Goal: Transaction & Acquisition: Purchase product/service

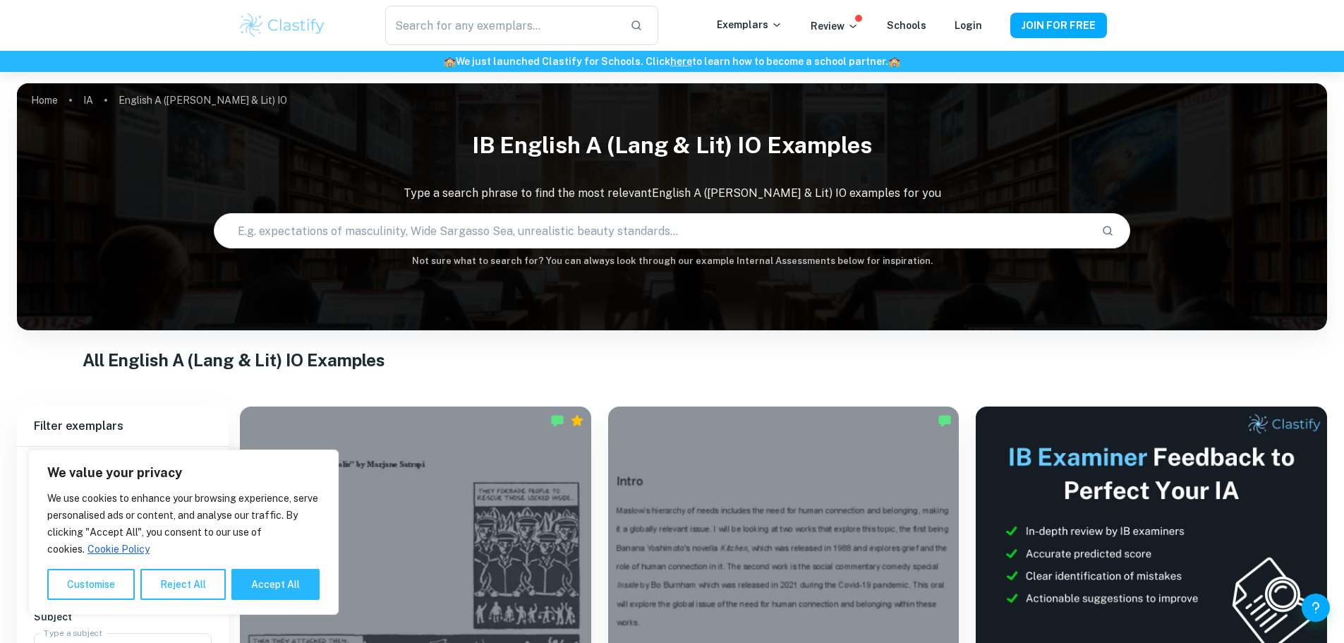
scroll to position [282, 0]
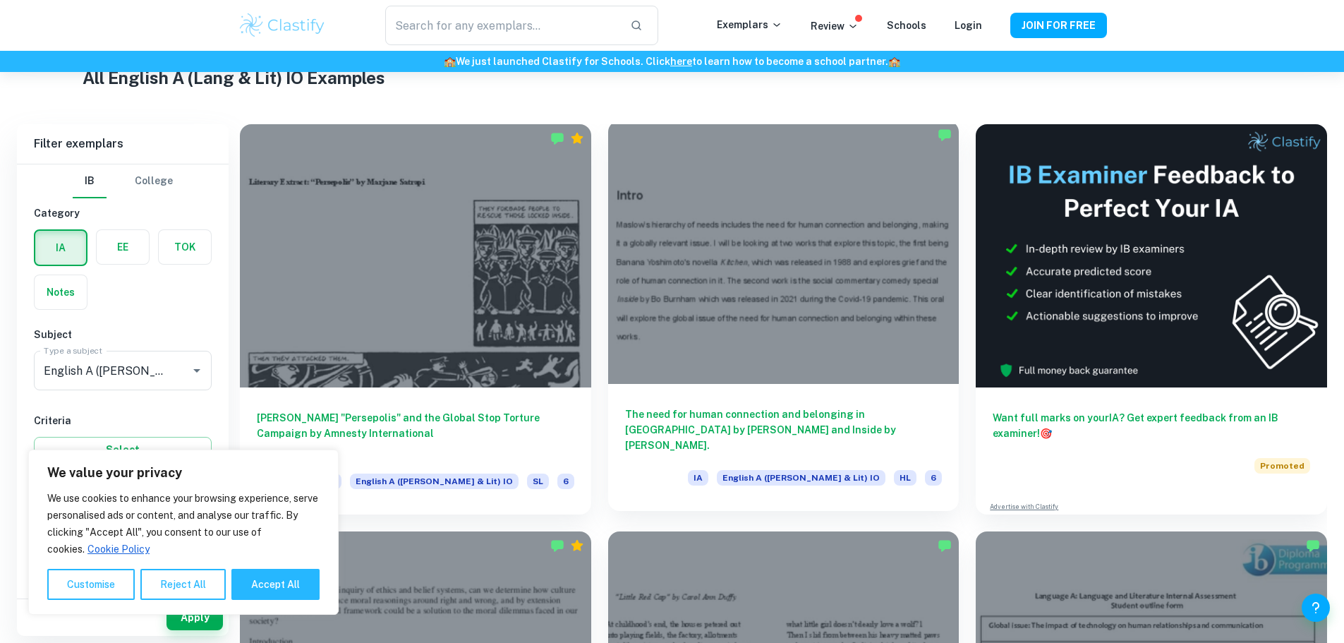
click at [641, 234] on div at bounding box center [783, 252] width 351 height 263
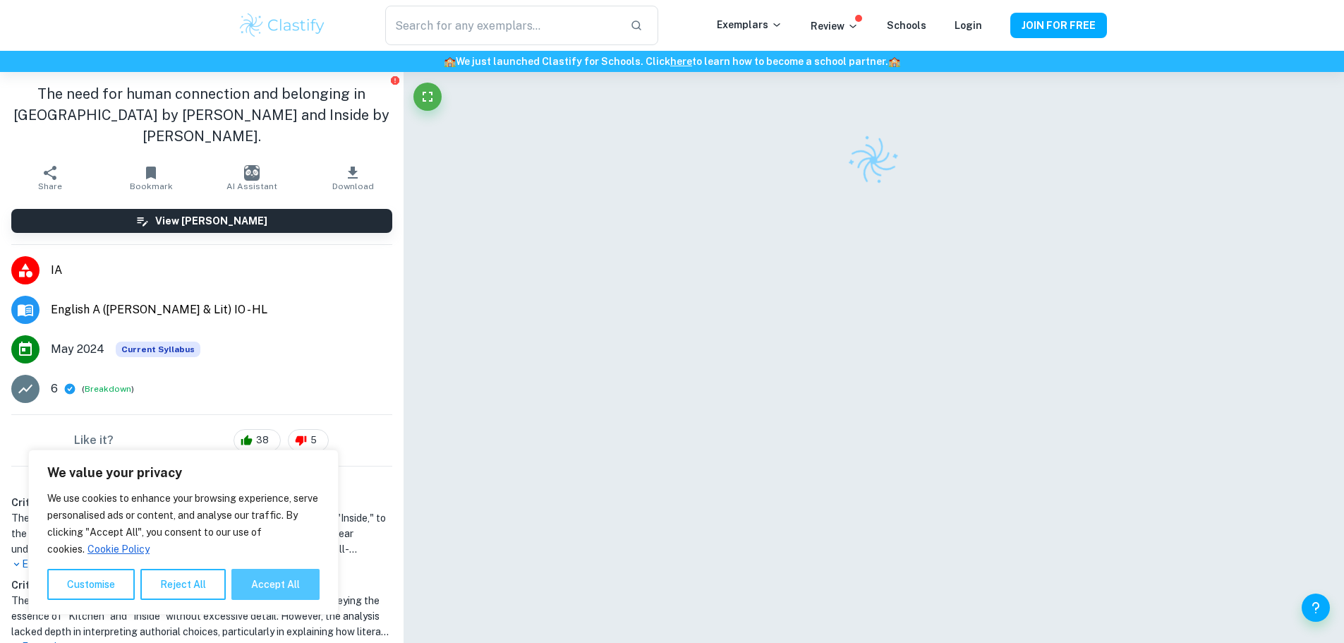
click at [286, 586] on button "Accept All" at bounding box center [275, 584] width 88 height 31
checkbox input "true"
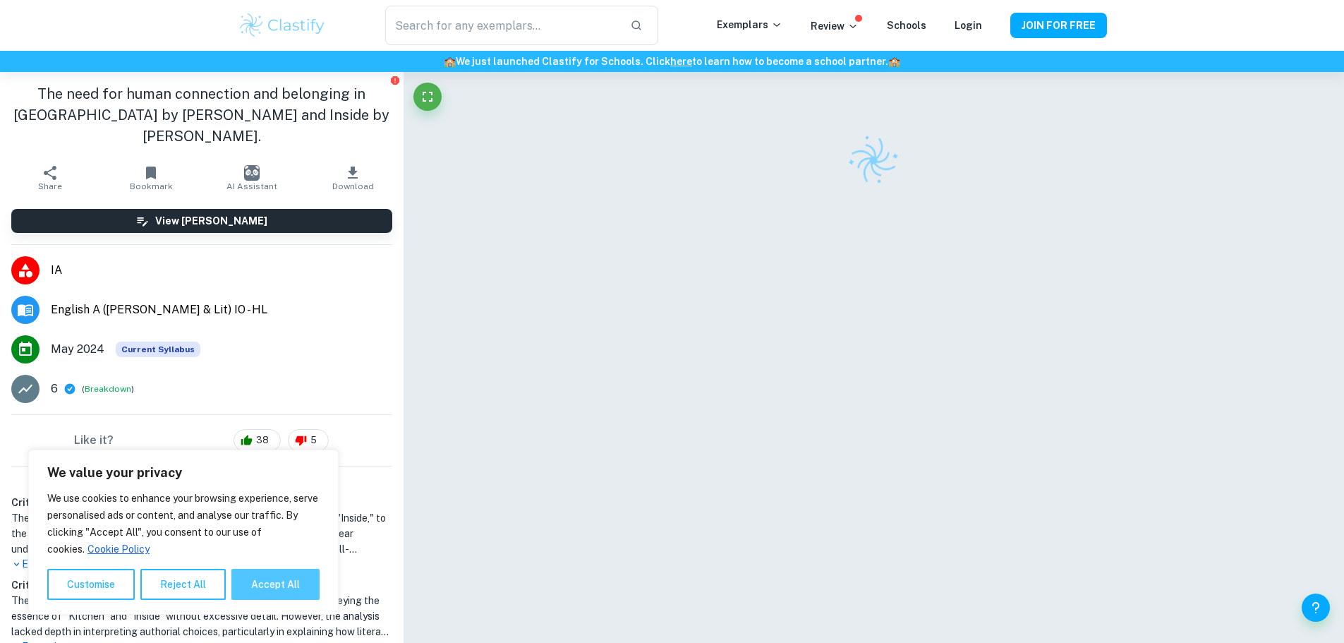
checkbox input "true"
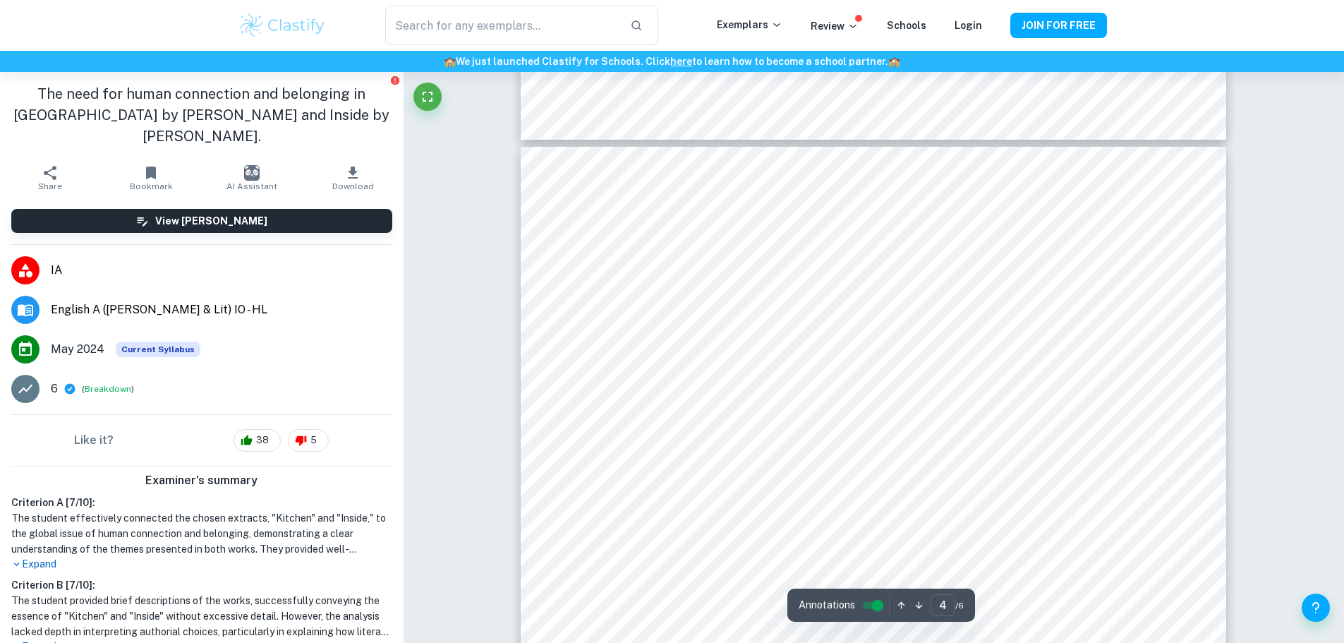
scroll to position [3105, 0]
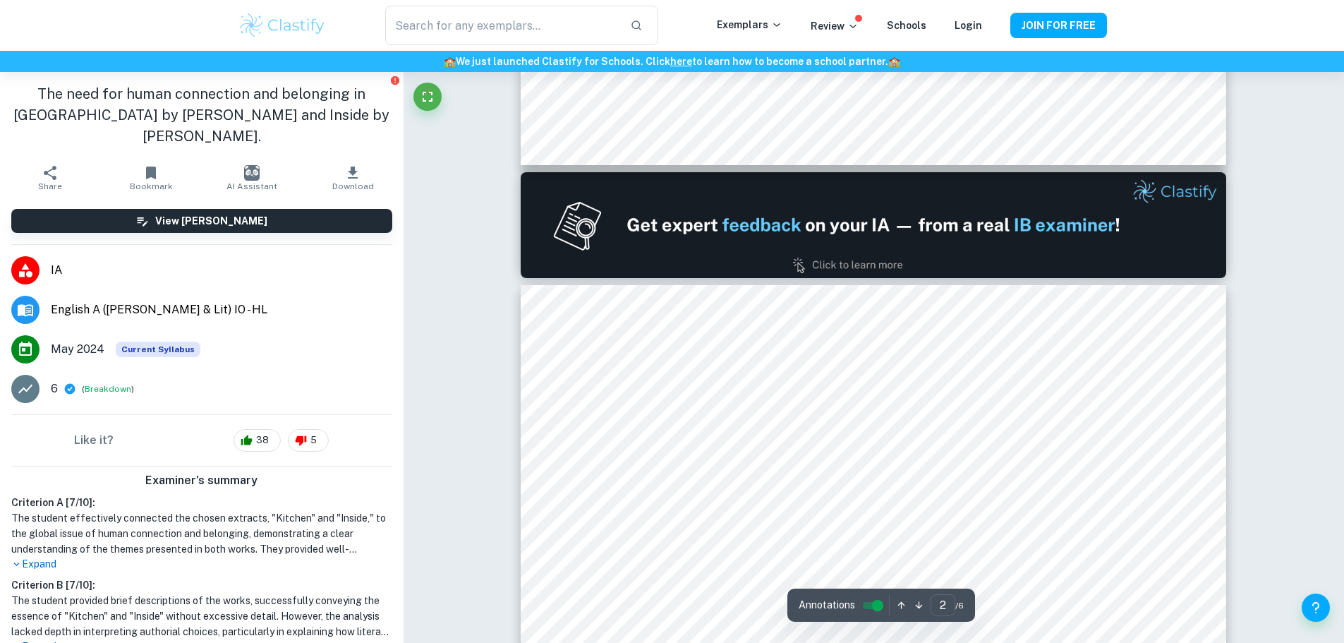
type input "1"
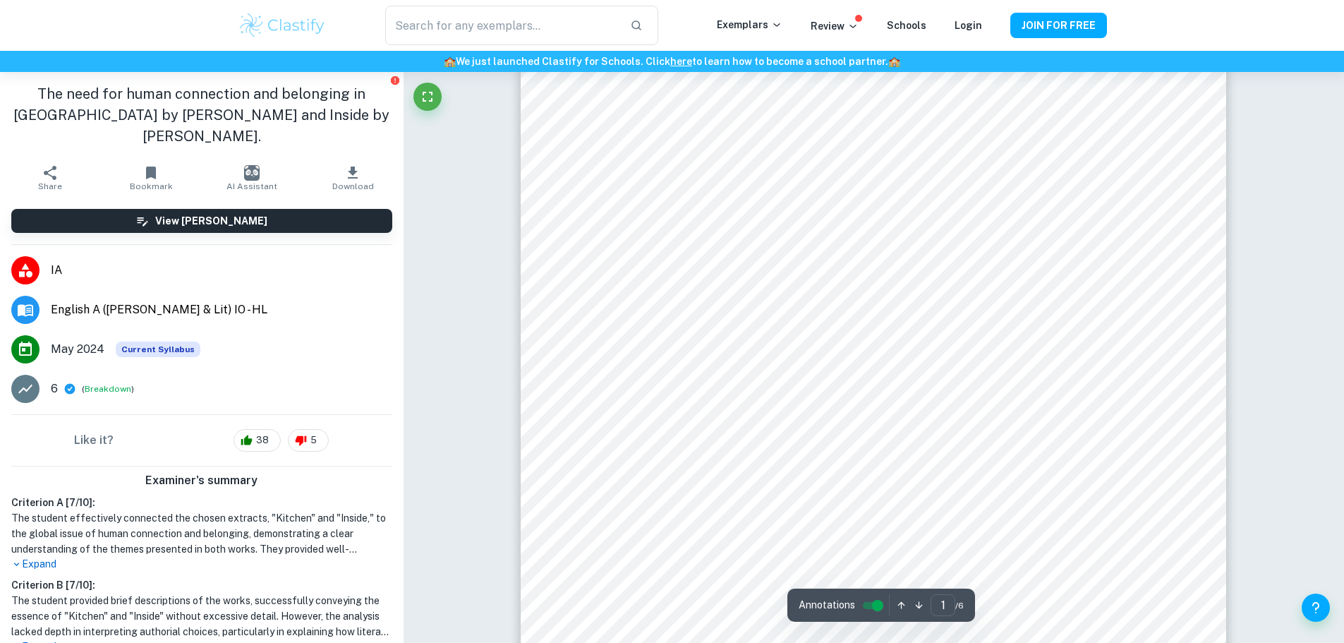
scroll to position [0, 0]
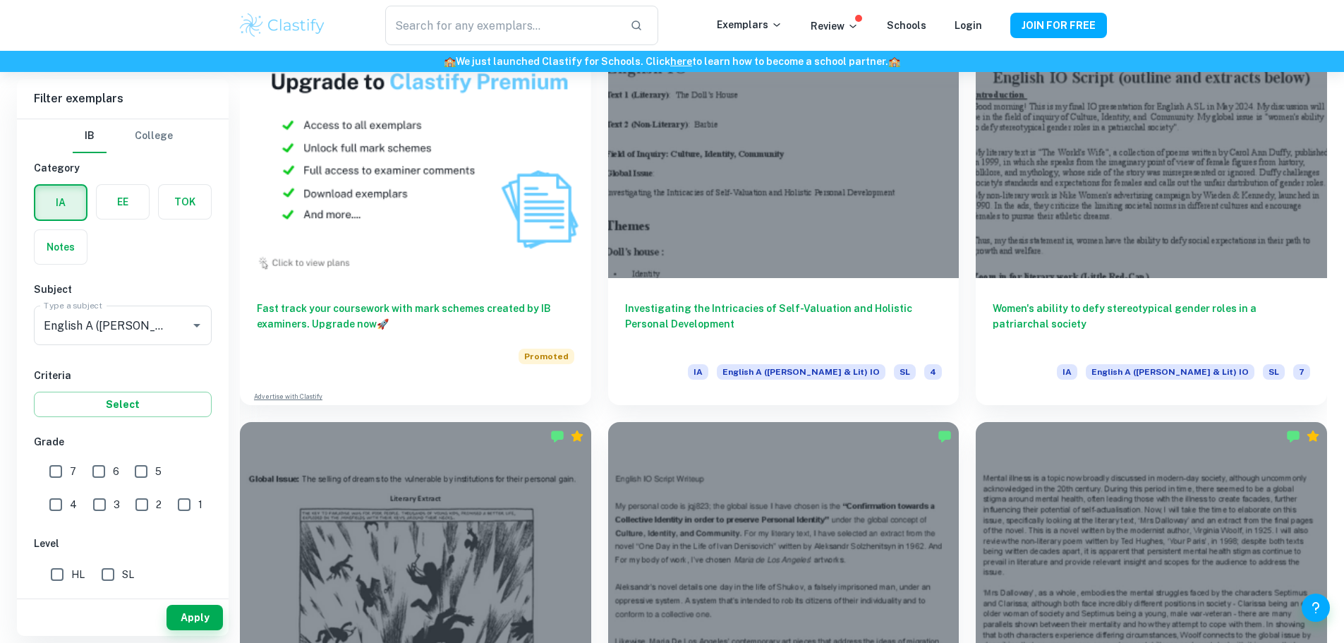
scroll to position [1199, 0]
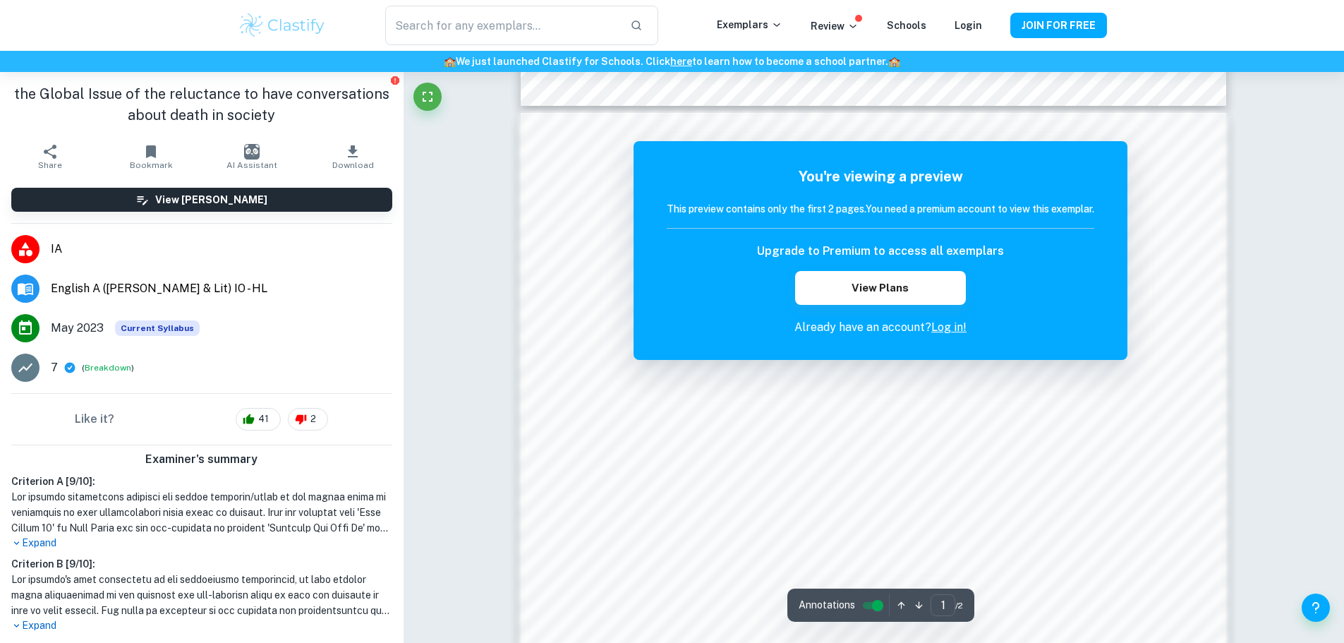
scroll to position [917, 0]
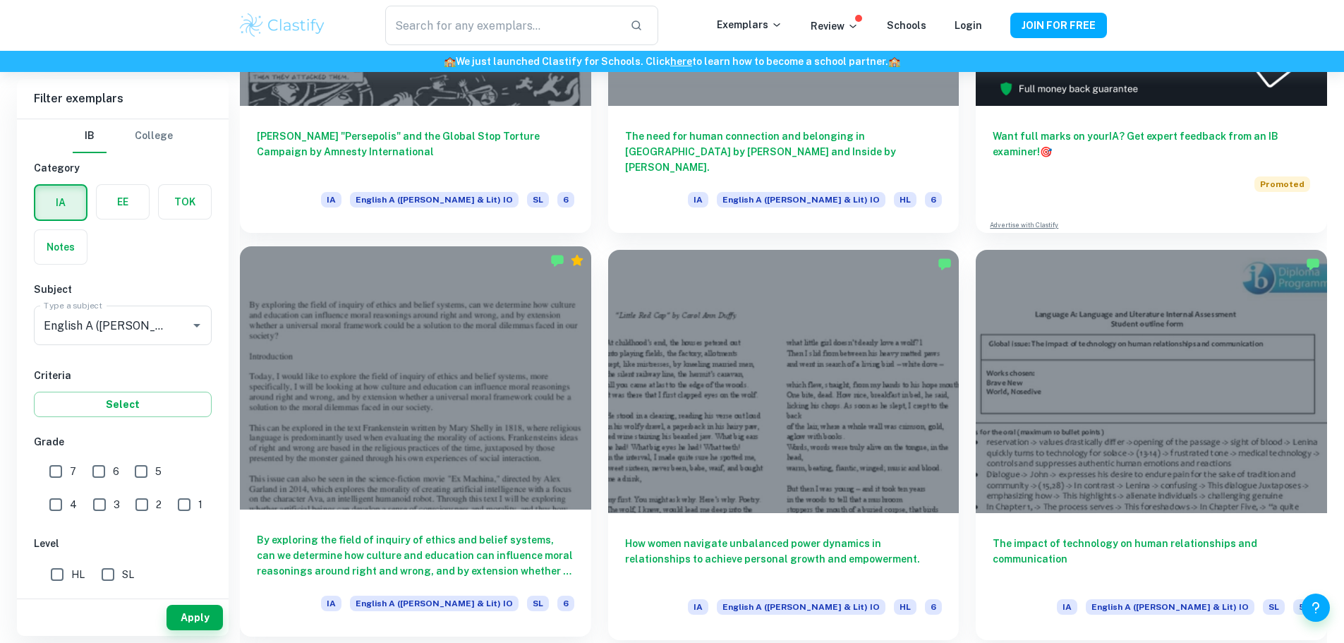
scroll to position [564, 0]
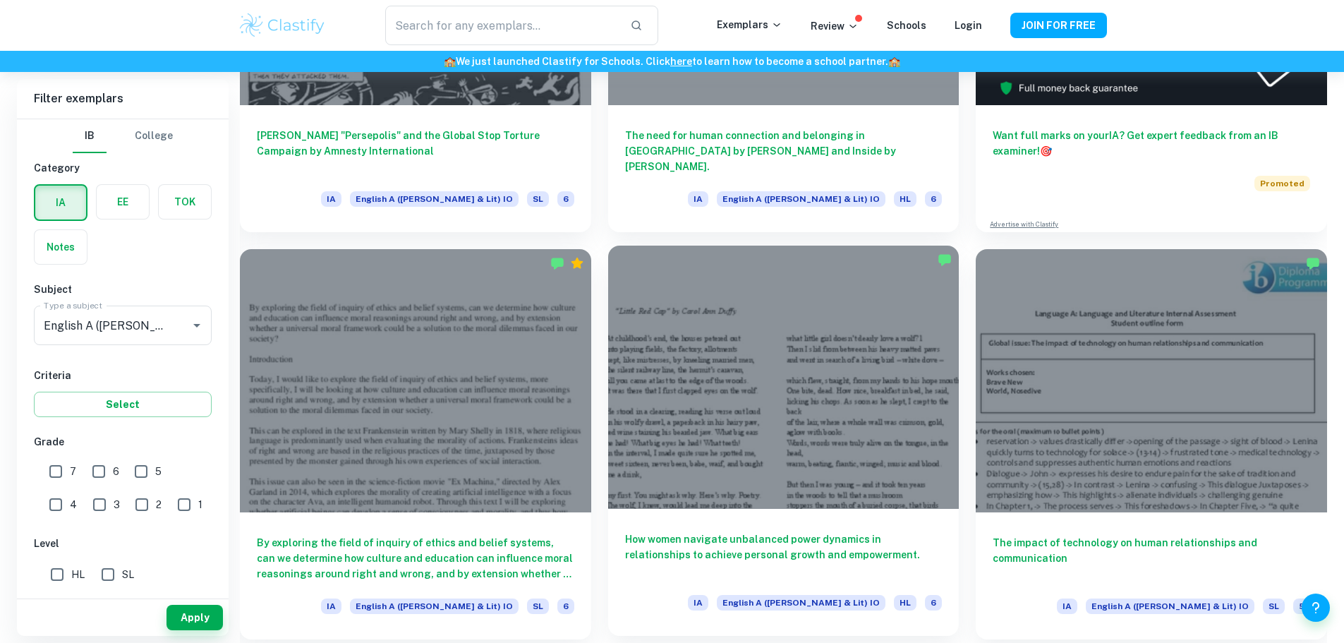
click at [608, 317] on div at bounding box center [783, 377] width 351 height 263
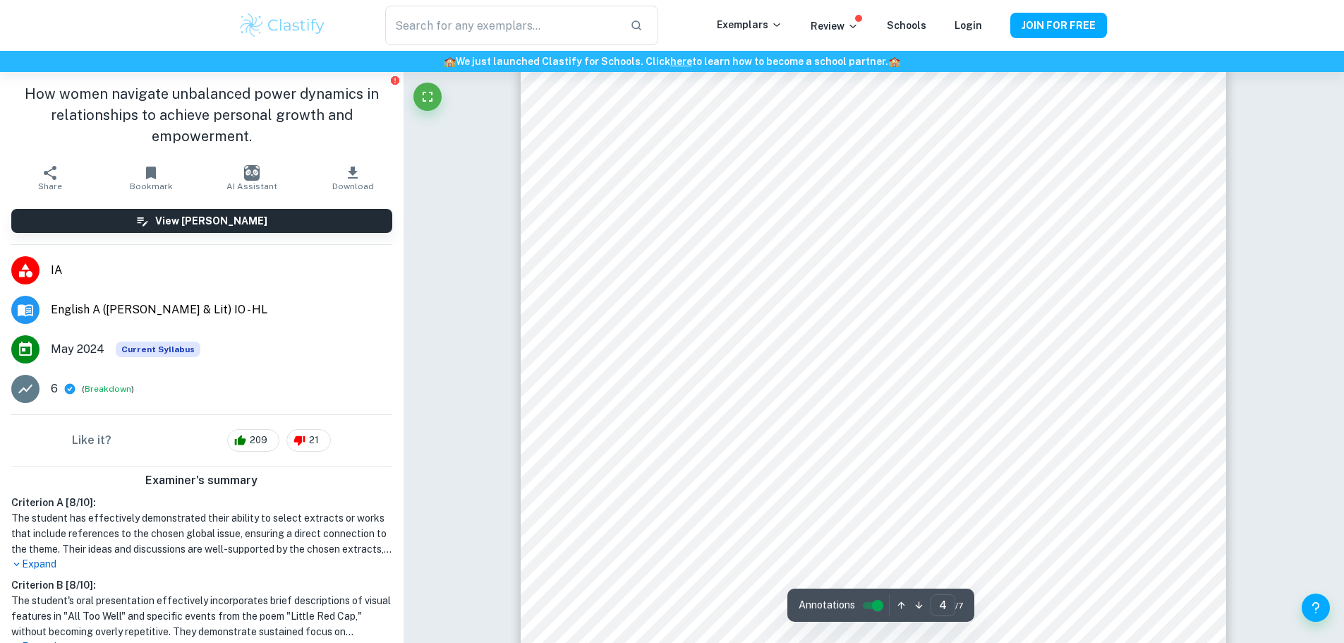
scroll to position [3387, 0]
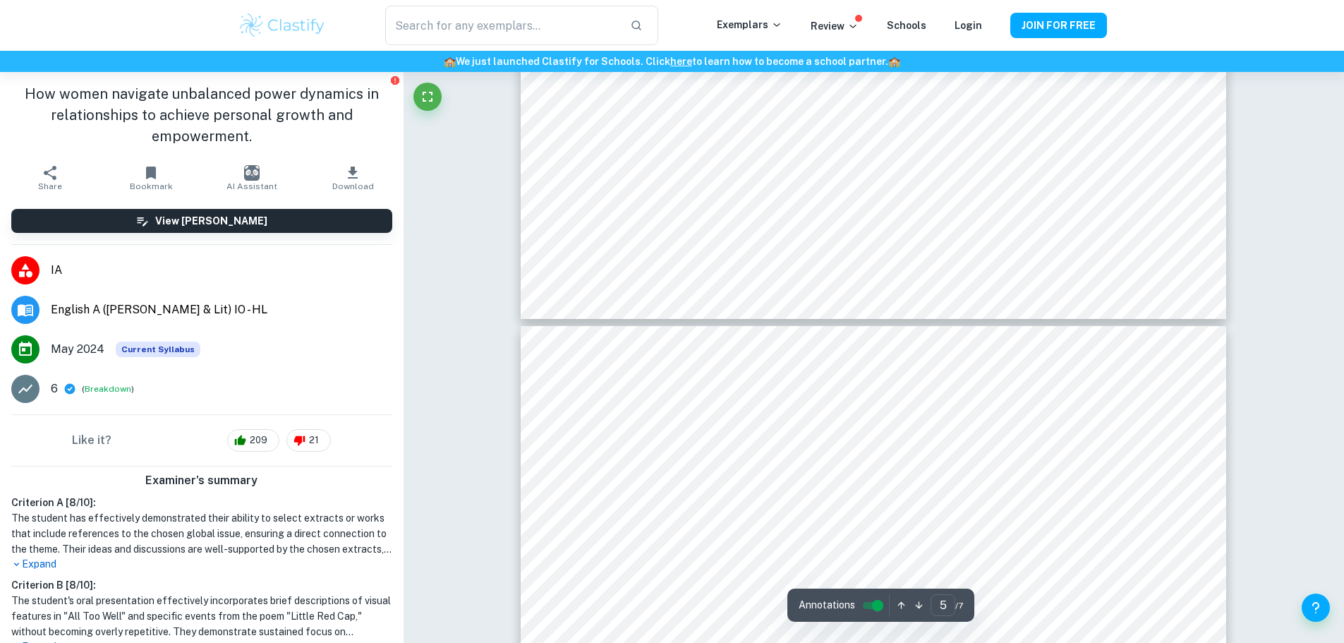
type input "6"
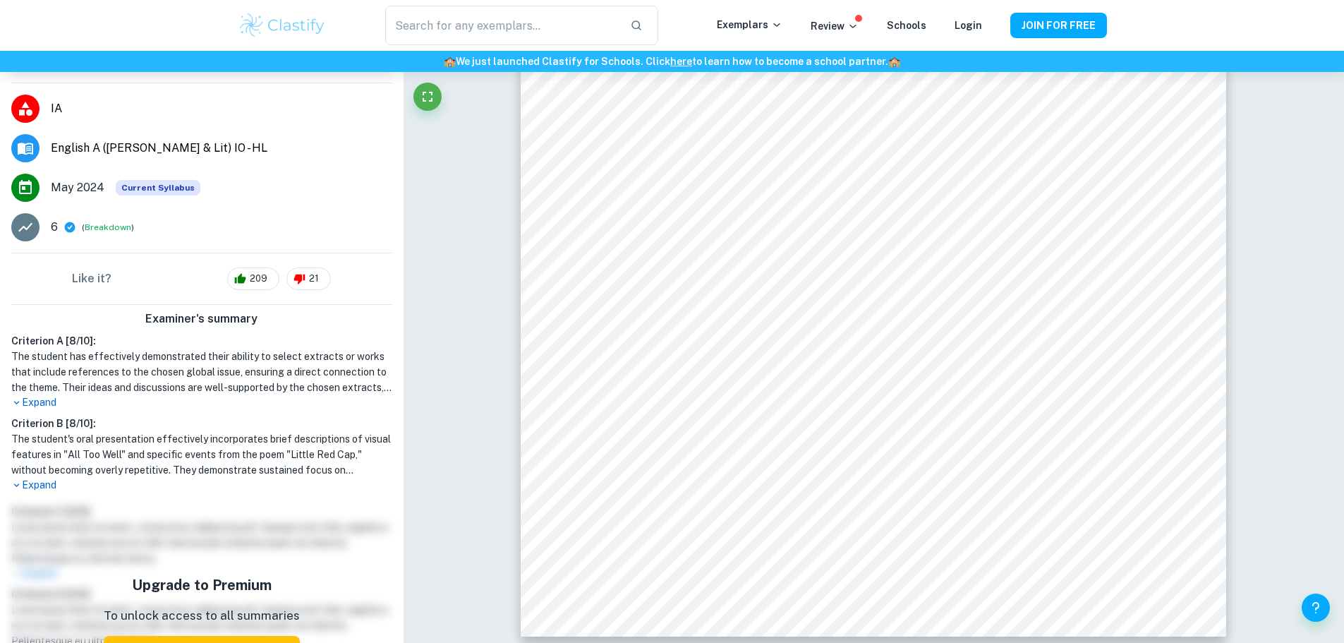
scroll to position [5221, 0]
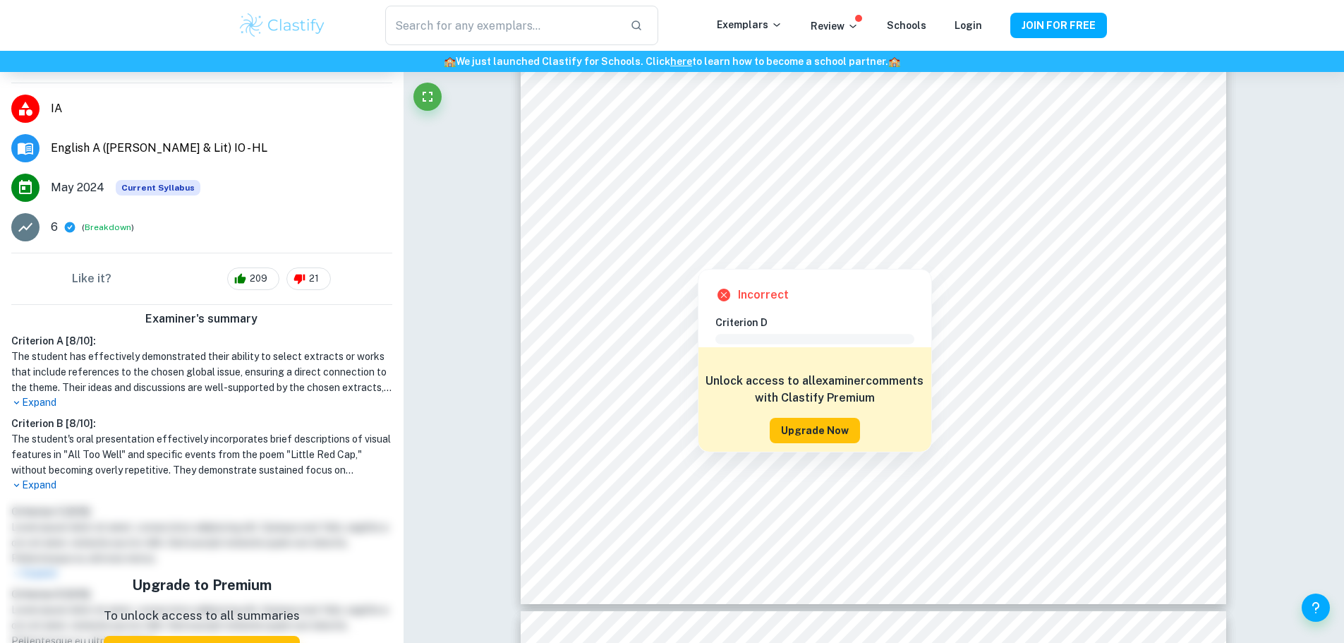
click at [836, 435] on button "Upgrade Now" at bounding box center [815, 430] width 90 height 25
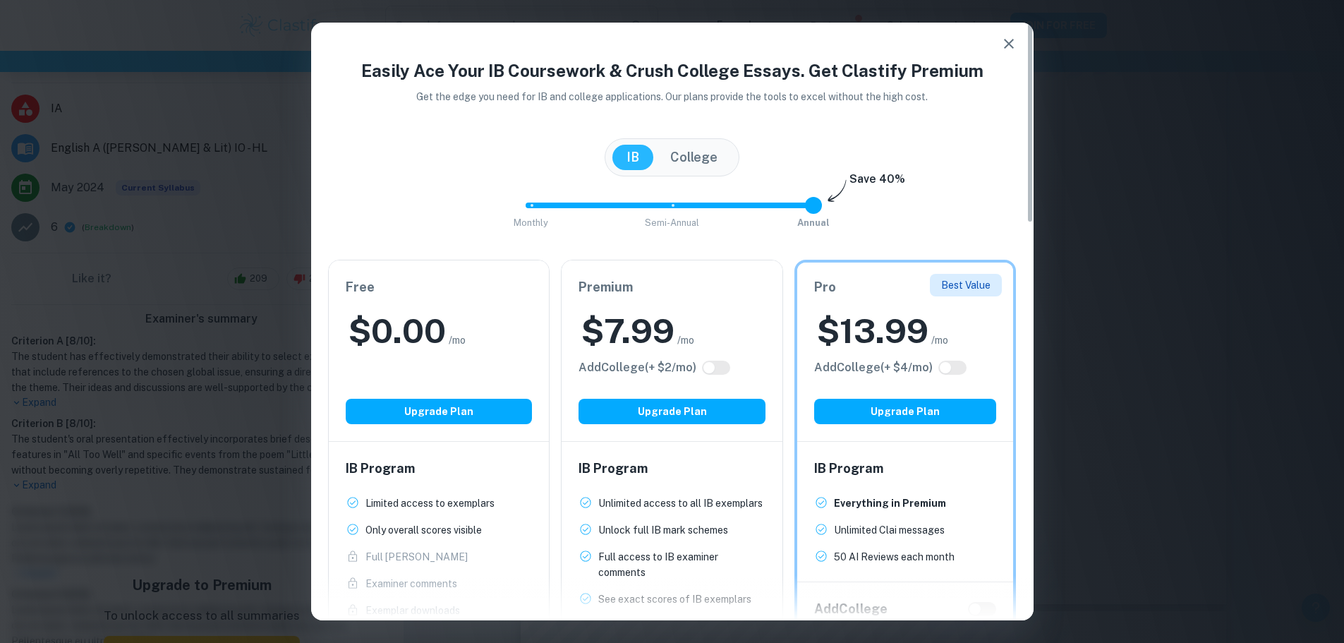
click at [475, 325] on div "$ 0.00 /mo" at bounding box center [439, 330] width 187 height 45
click at [460, 415] on button "Upgrade Plan" at bounding box center [439, 411] width 187 height 25
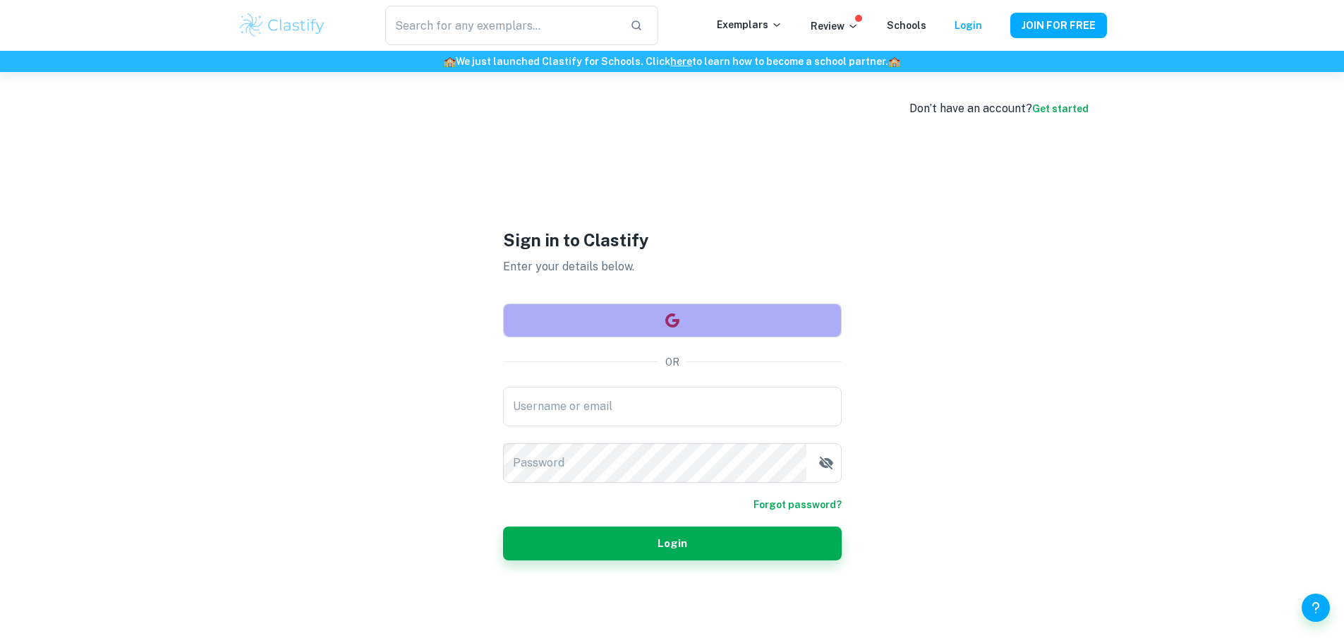
click at [703, 325] on button "button" at bounding box center [672, 320] width 339 height 34
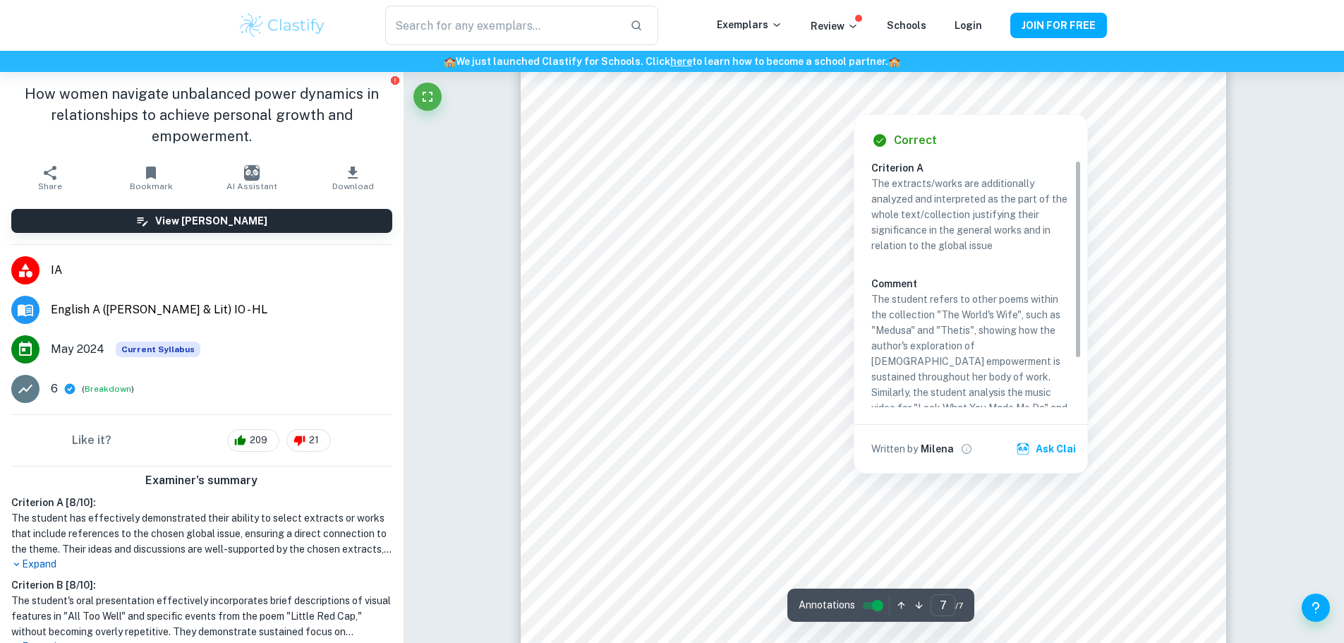
scroll to position [5999, 0]
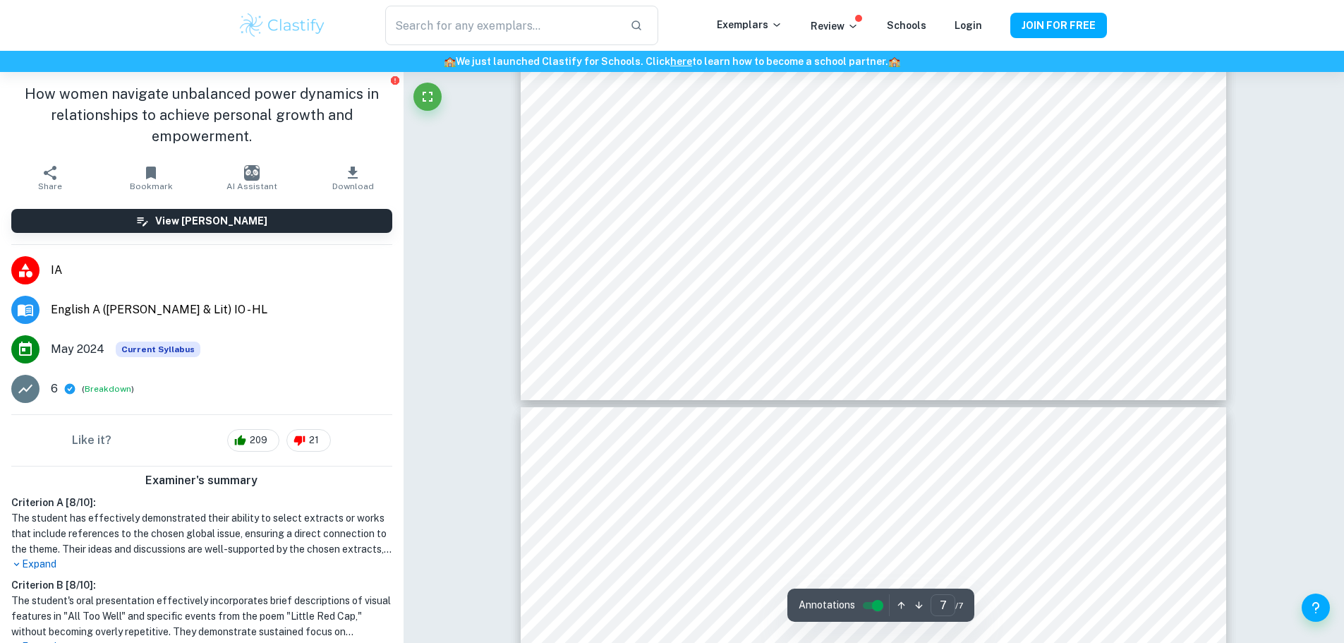
type input "6"
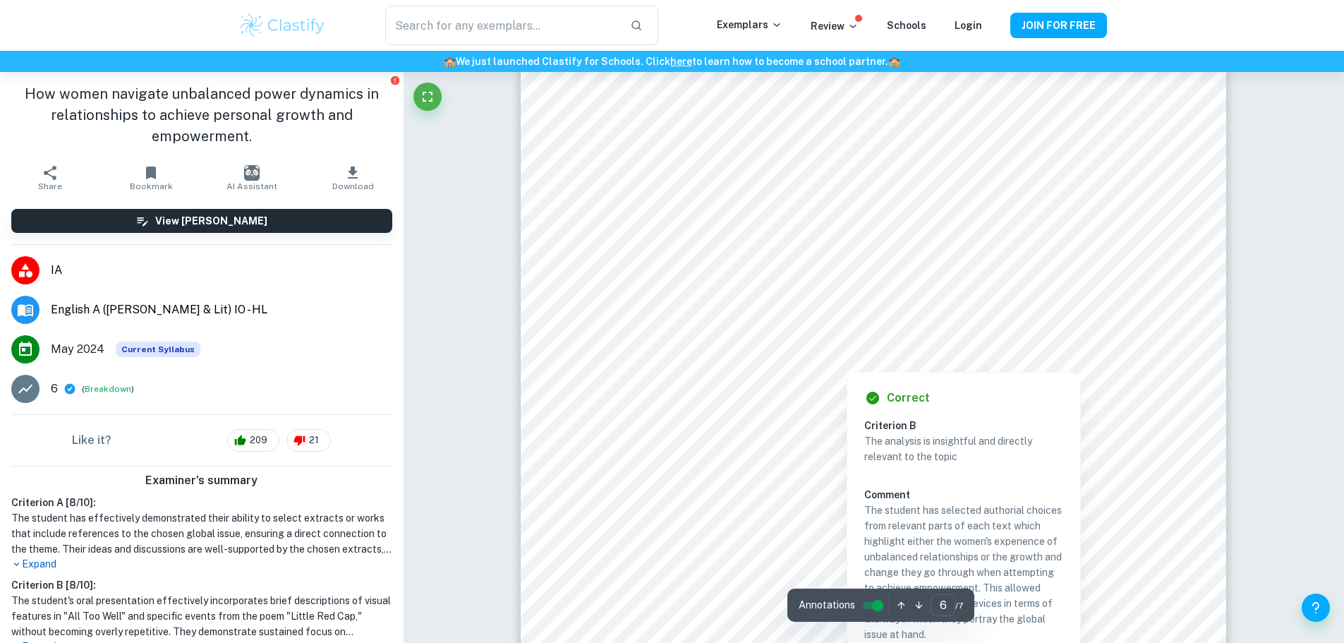
scroll to position [4870, 0]
